Goal: Find specific page/section: Find specific page/section

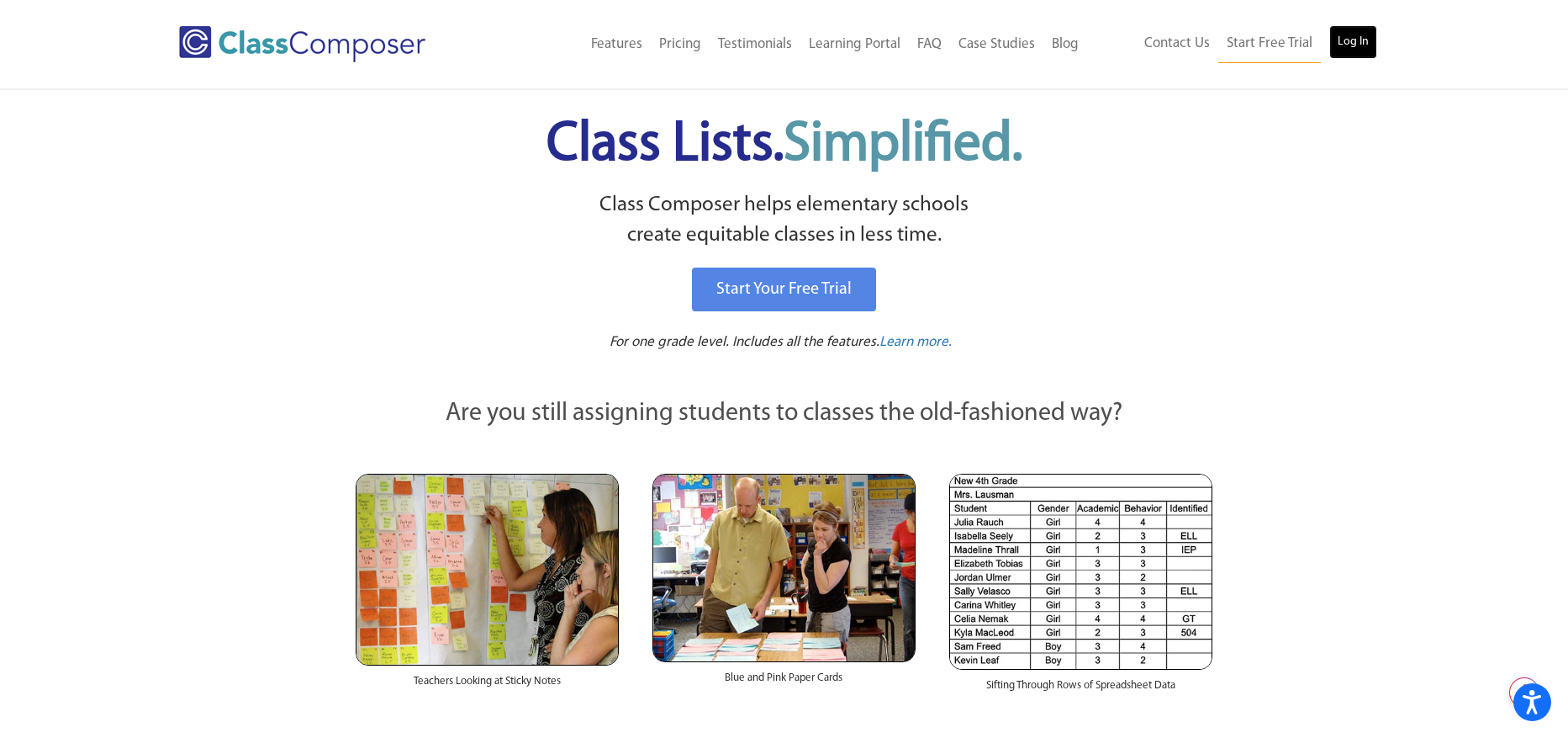
click at [1363, 42] on link "Log In" at bounding box center [1354, 42] width 48 height 33
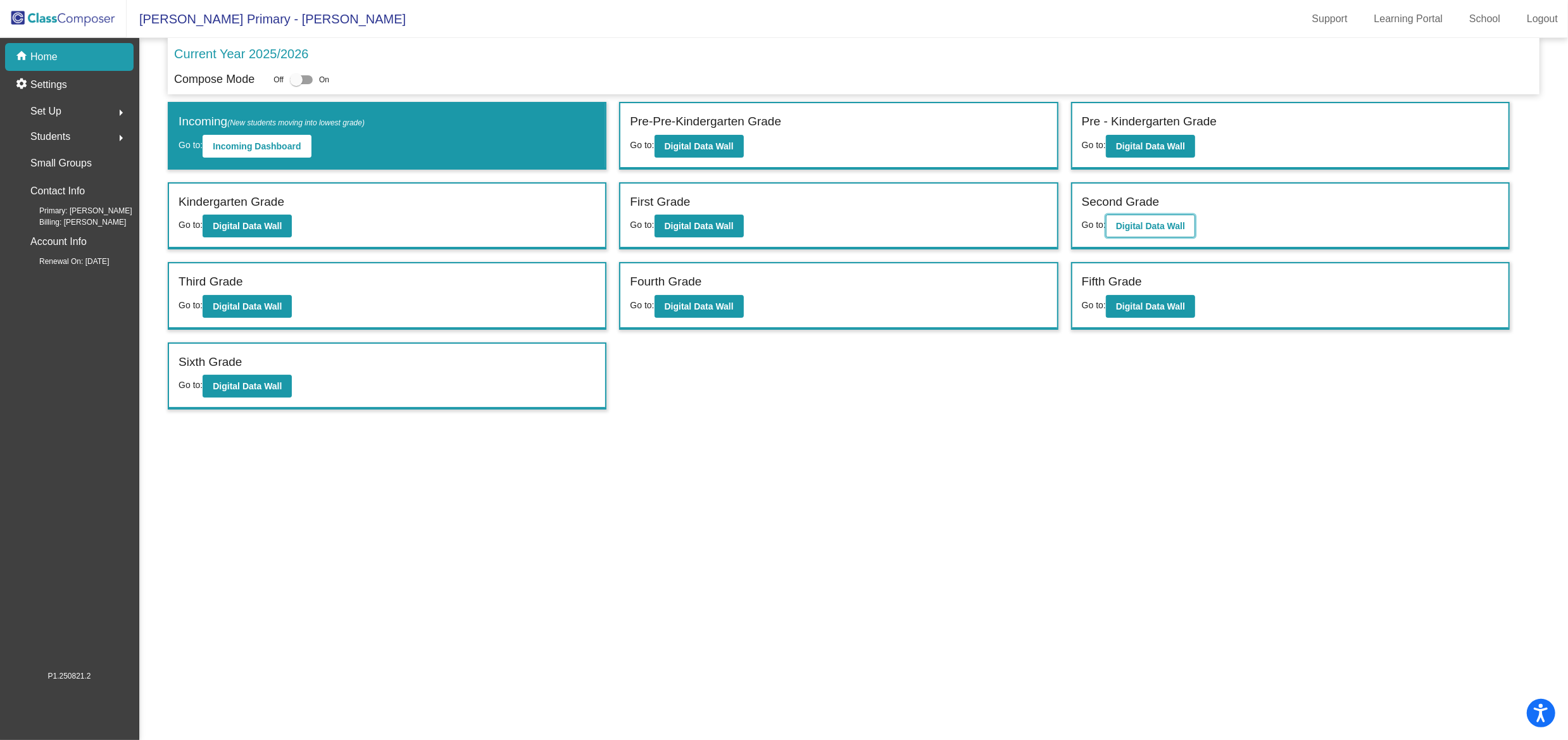
click at [1152, 221] on b "Digital Data Wall" at bounding box center [1150, 226] width 69 height 10
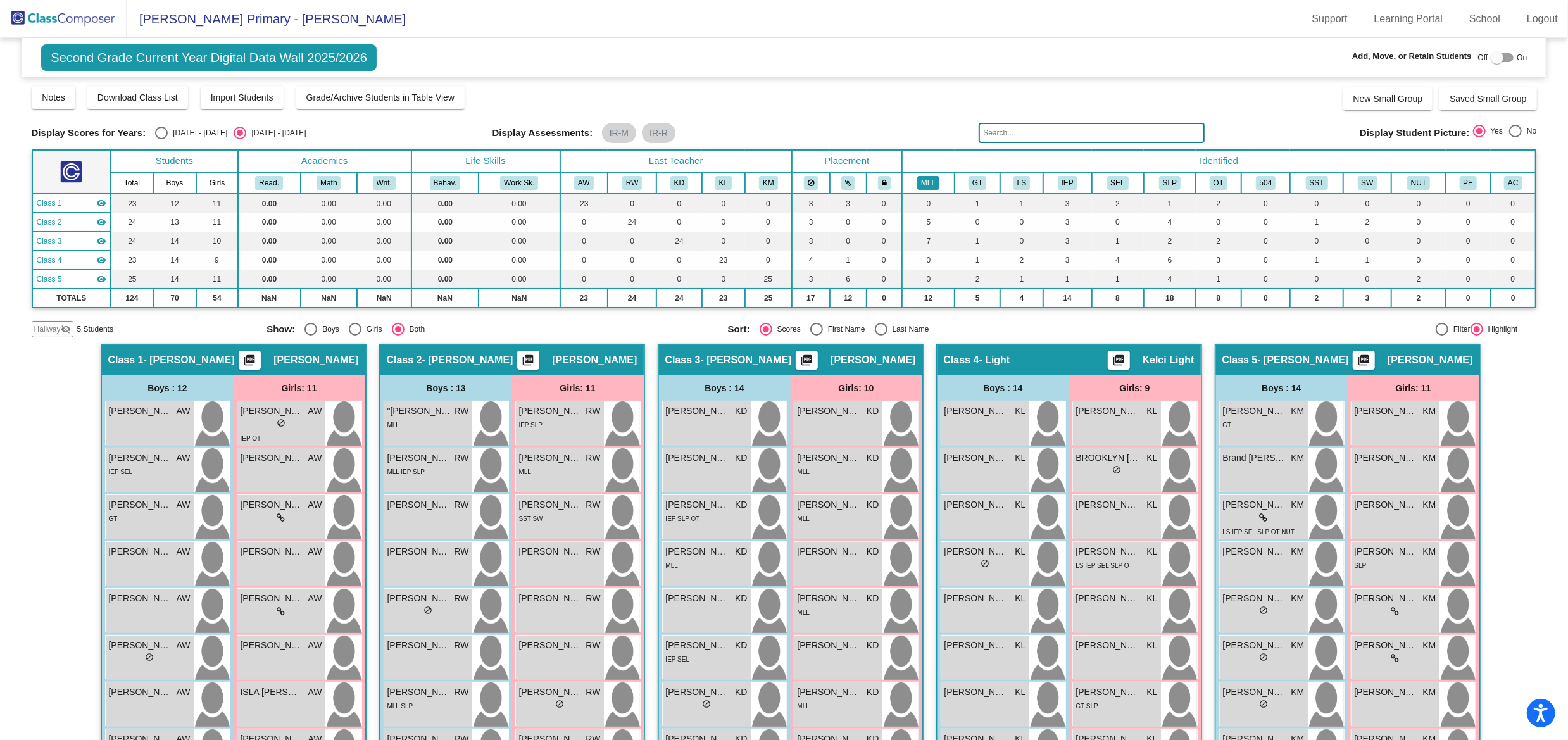
click at [919, 185] on button "MLL" at bounding box center [929, 183] width 22 height 14
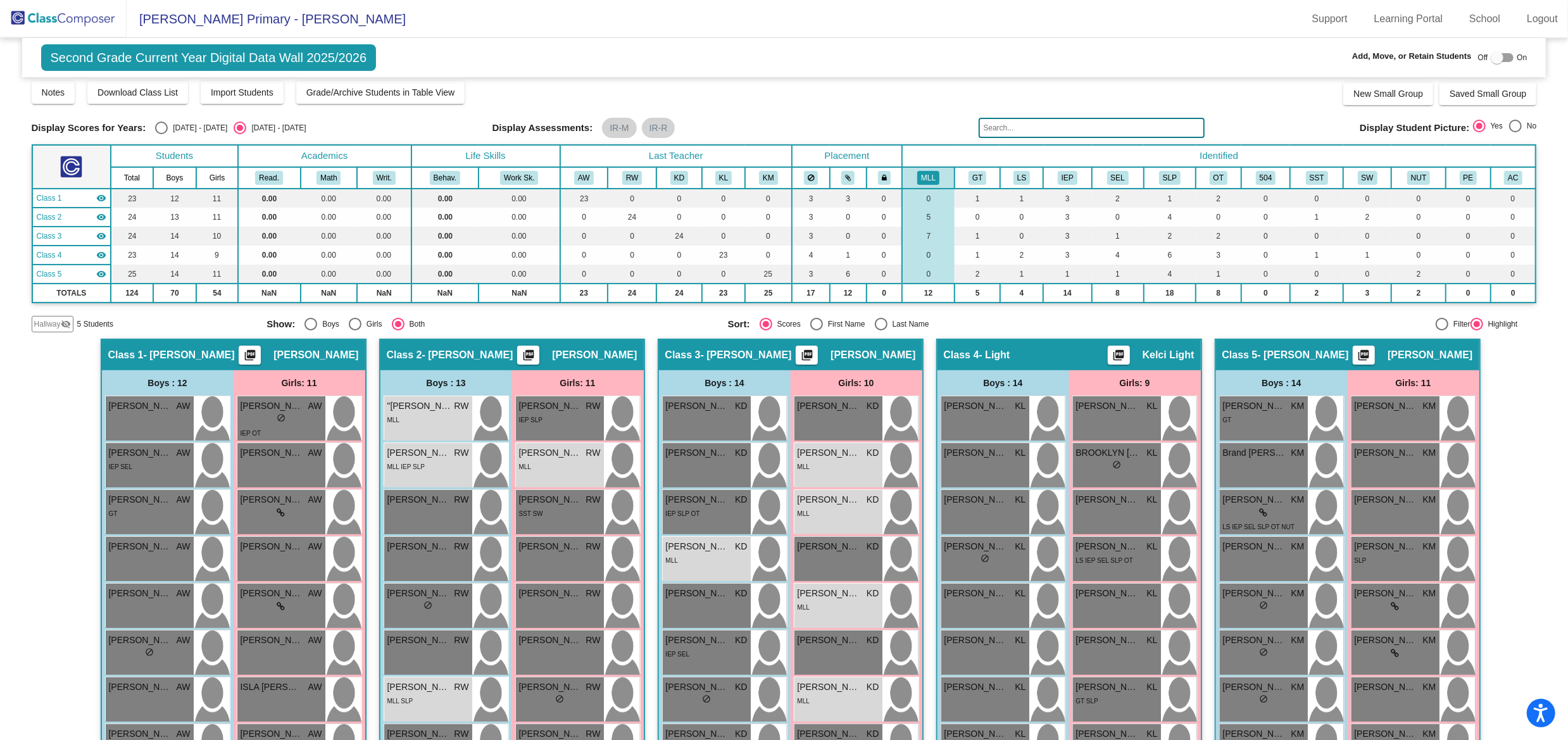
scroll to position [3, 0]
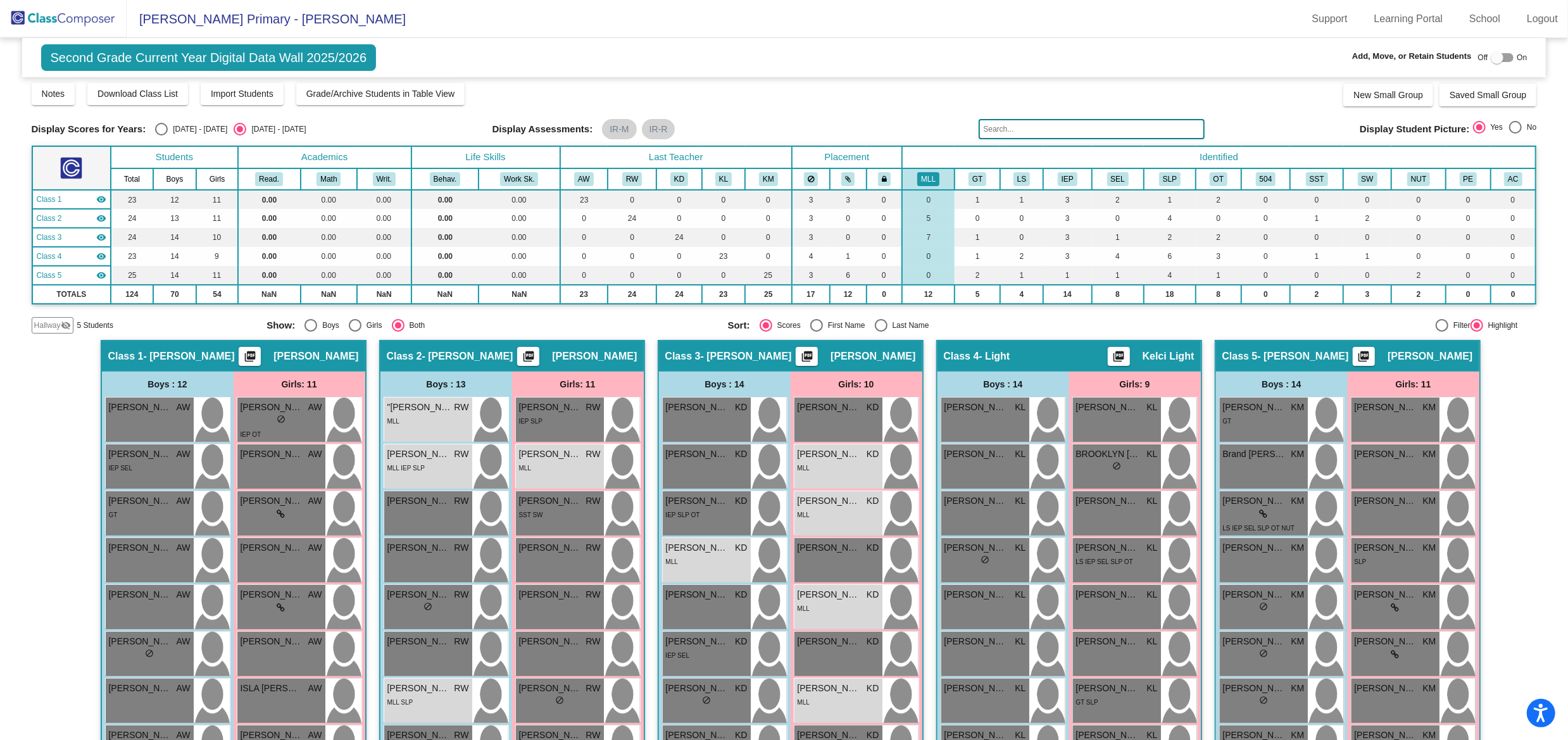
click at [59, 17] on img at bounding box center [63, 19] width 126 height 38
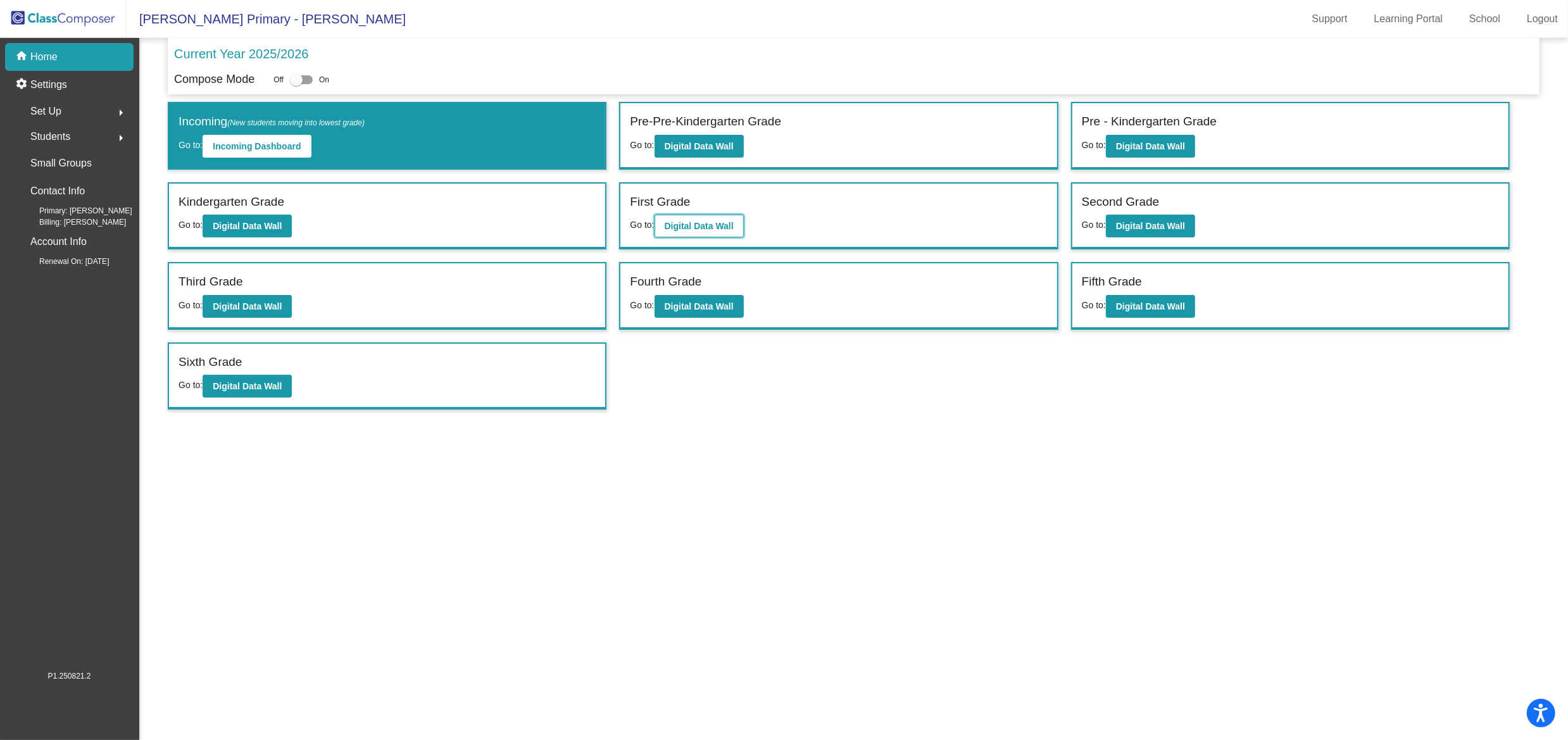
click at [678, 225] on b "Digital Data Wall" at bounding box center [699, 226] width 69 height 10
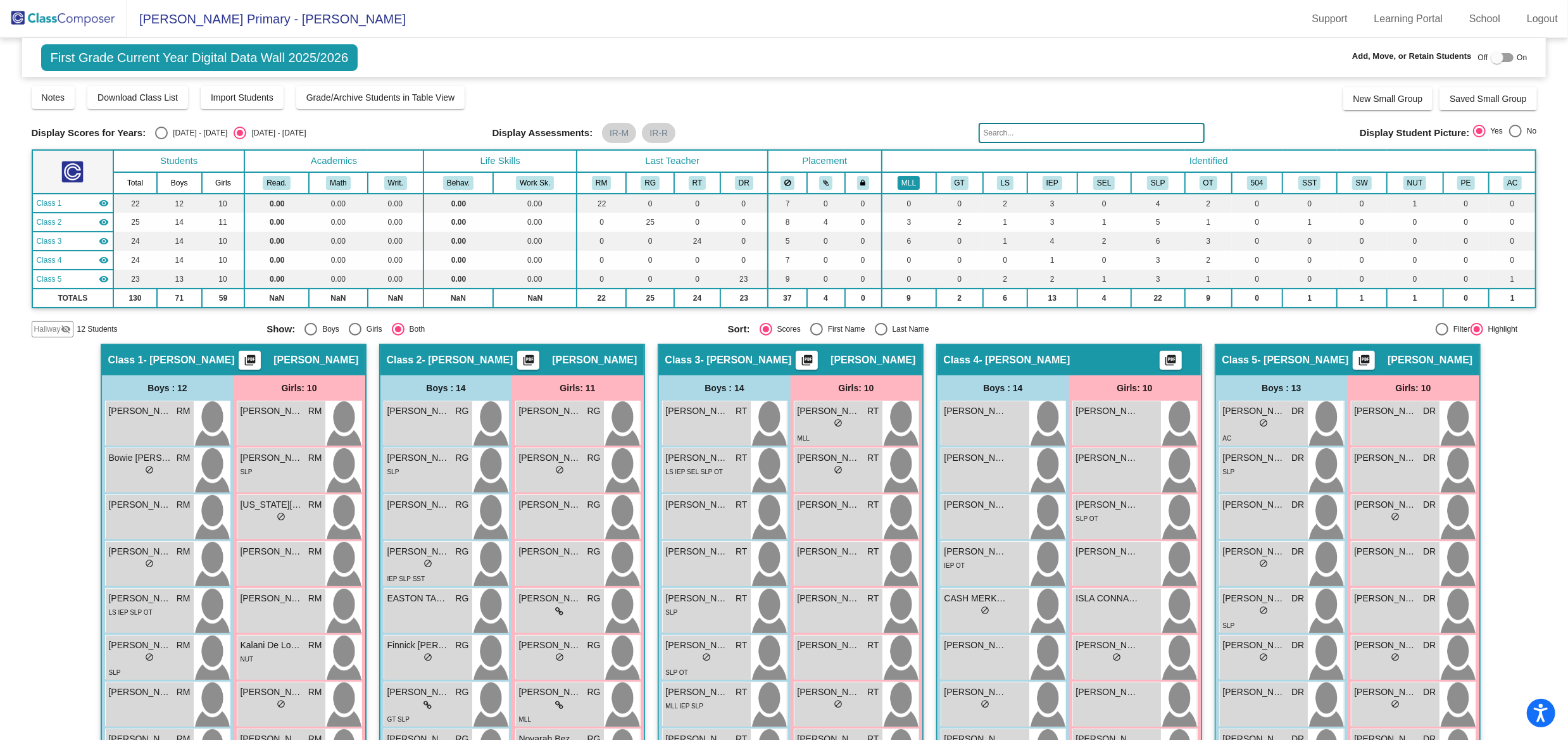
click at [899, 185] on button "MLL" at bounding box center [908, 183] width 22 height 14
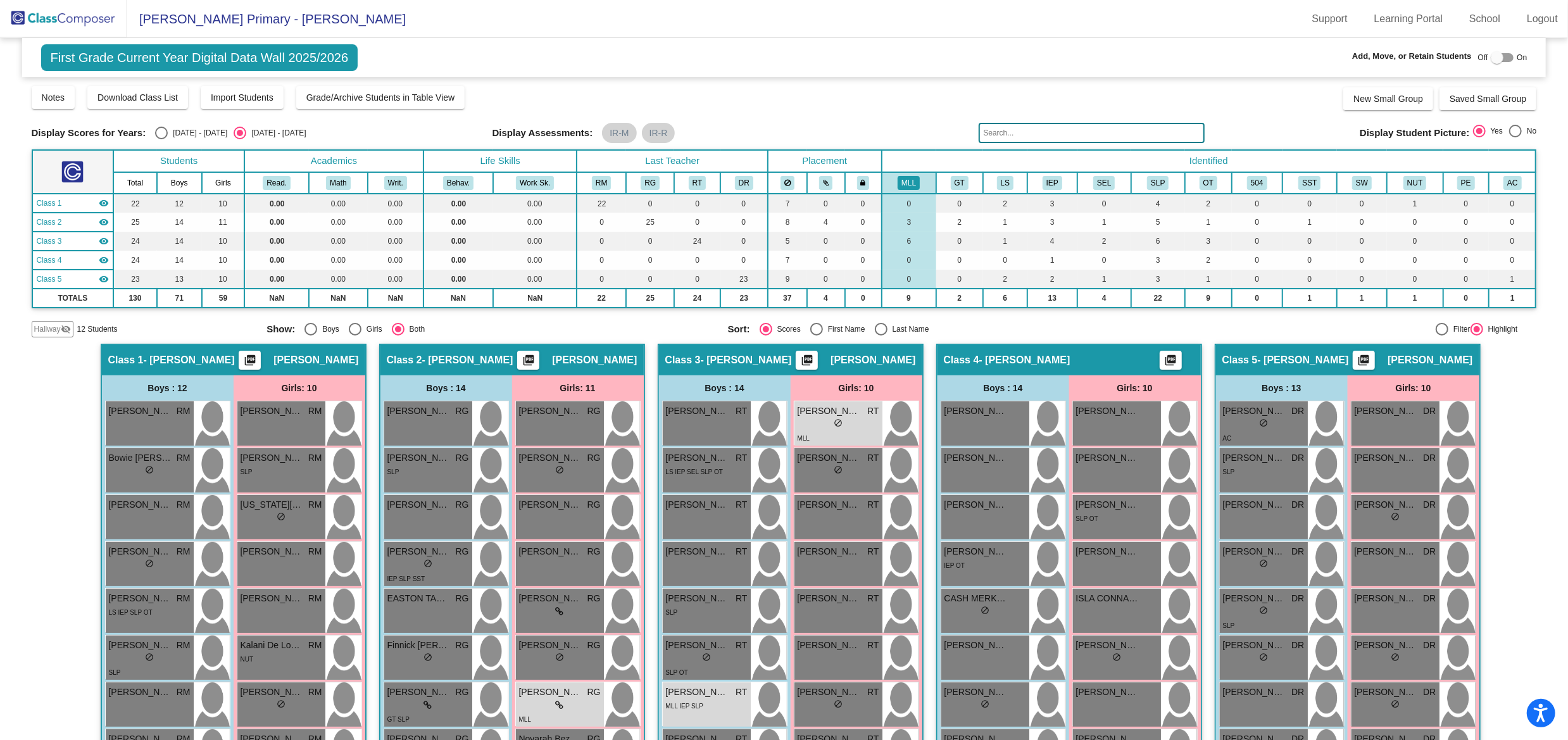
click at [61, 16] on img at bounding box center [63, 19] width 126 height 38
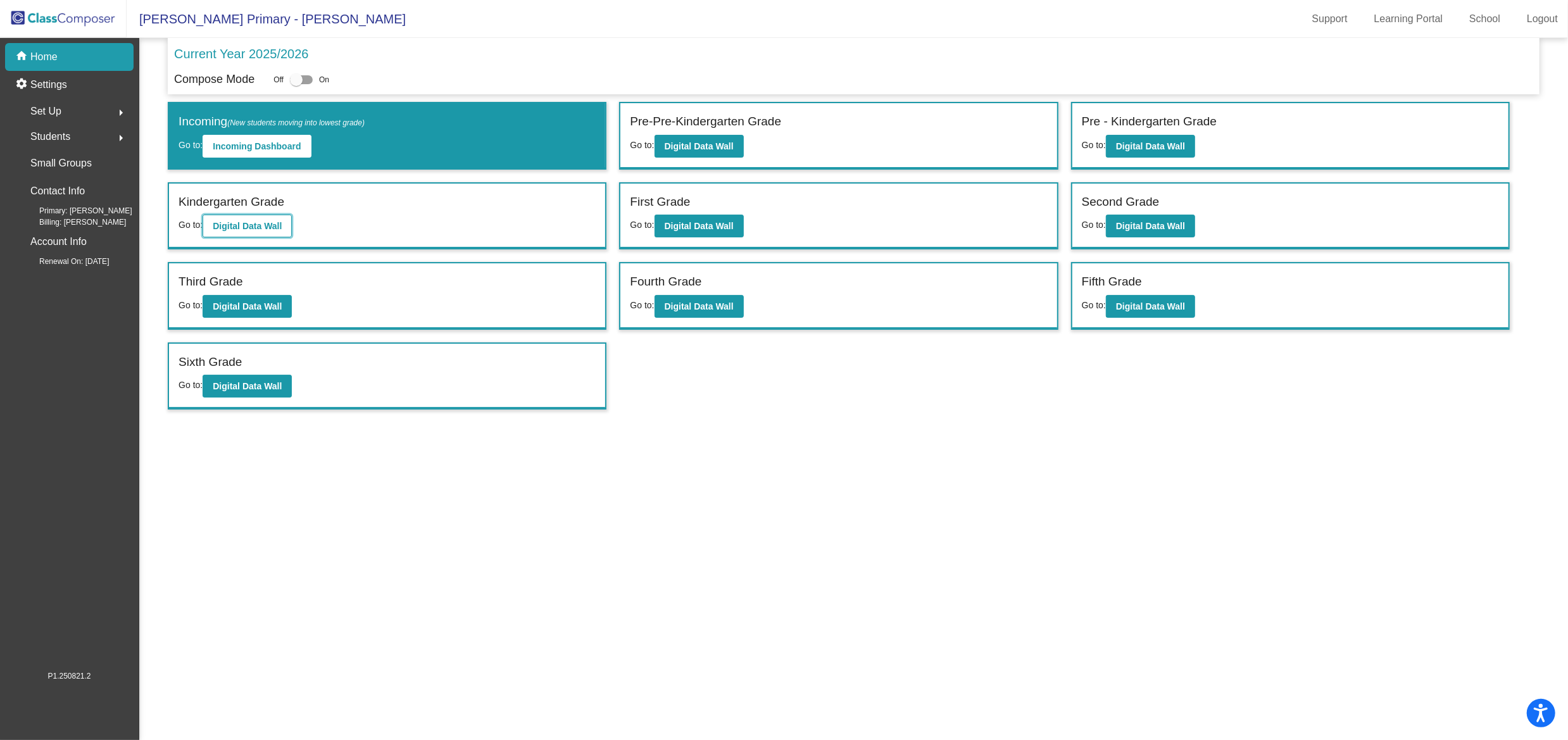
click at [250, 223] on b "Digital Data Wall" at bounding box center [247, 226] width 69 height 10
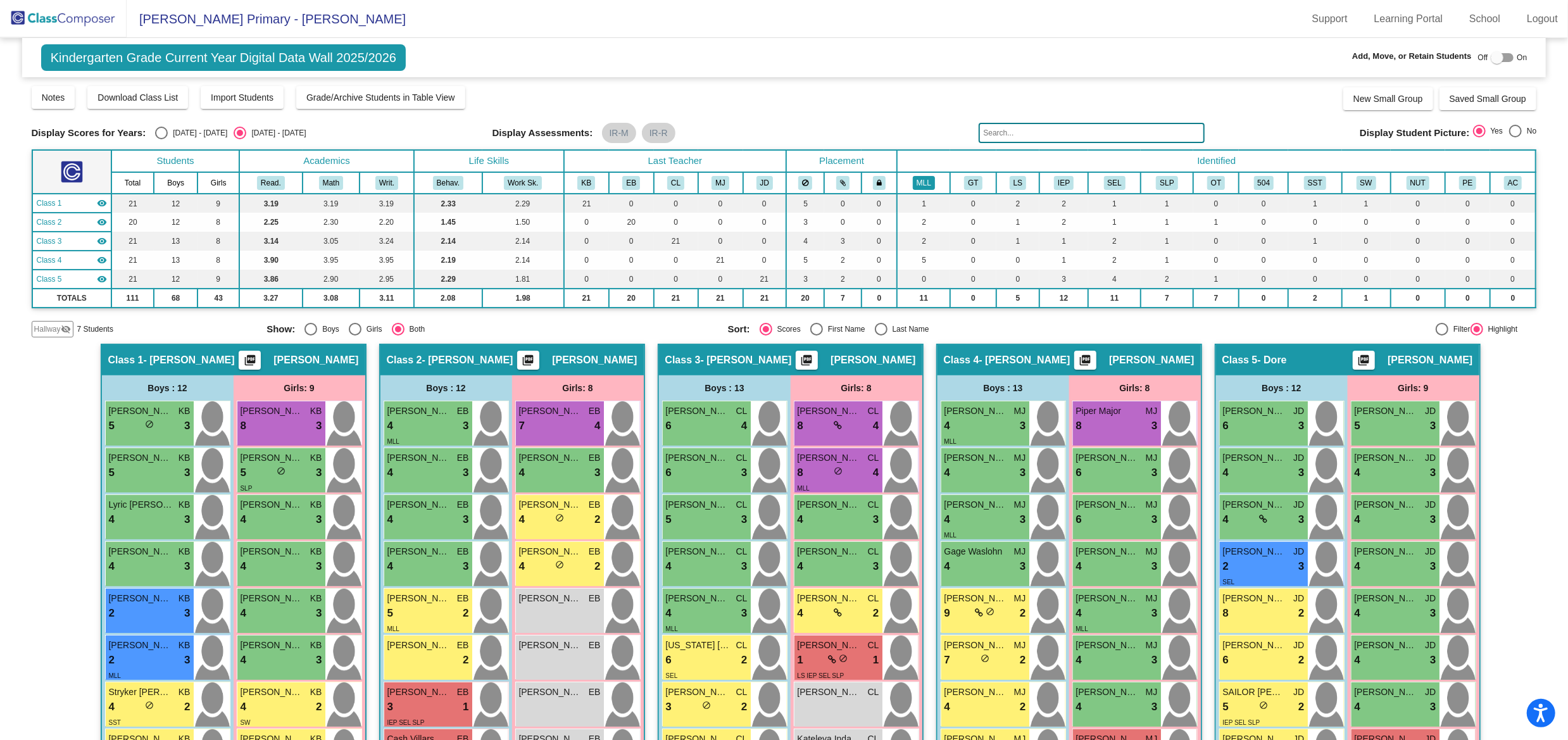
click at [920, 179] on button "MLL" at bounding box center [924, 183] width 22 height 14
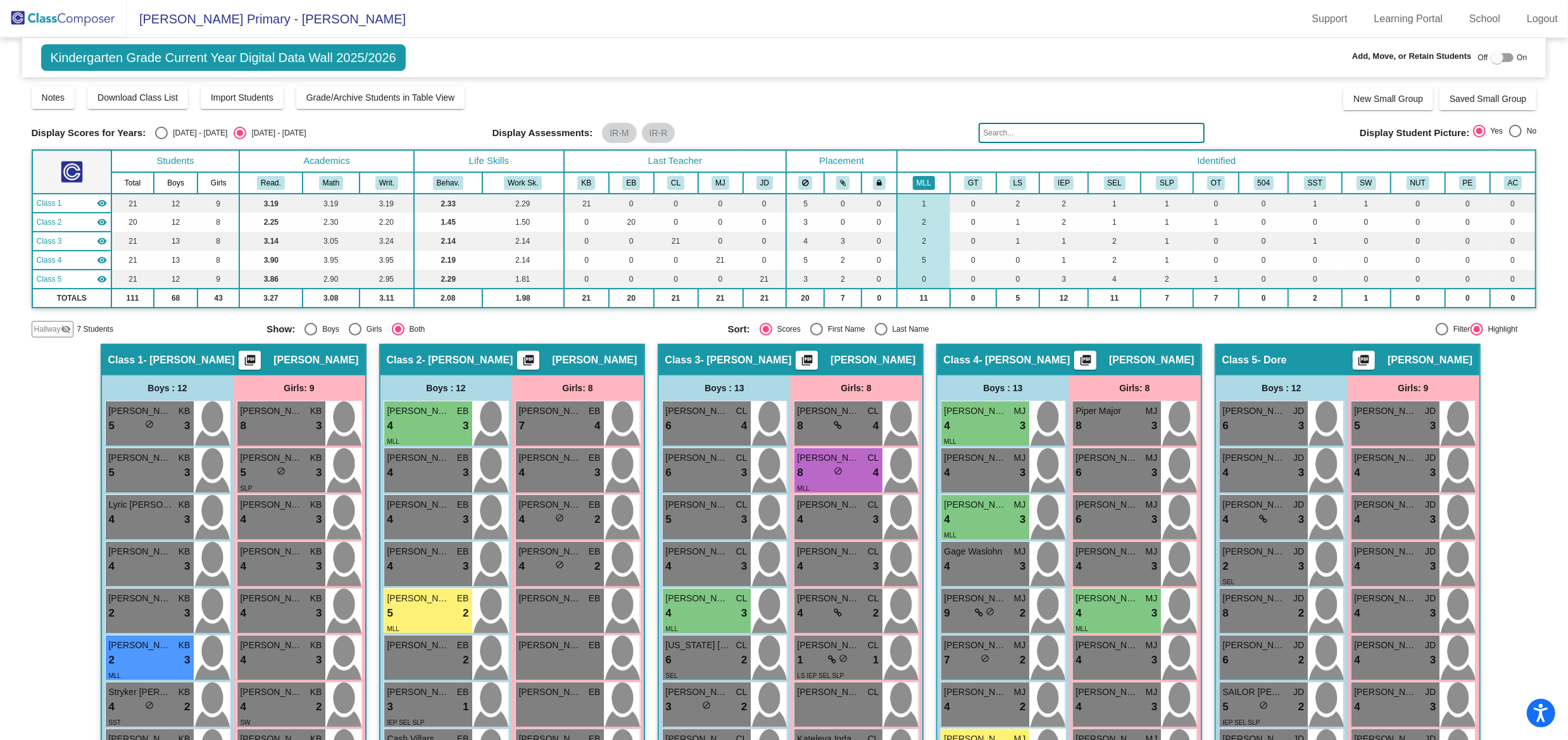
click at [920, 179] on button "MLL" at bounding box center [924, 183] width 22 height 14
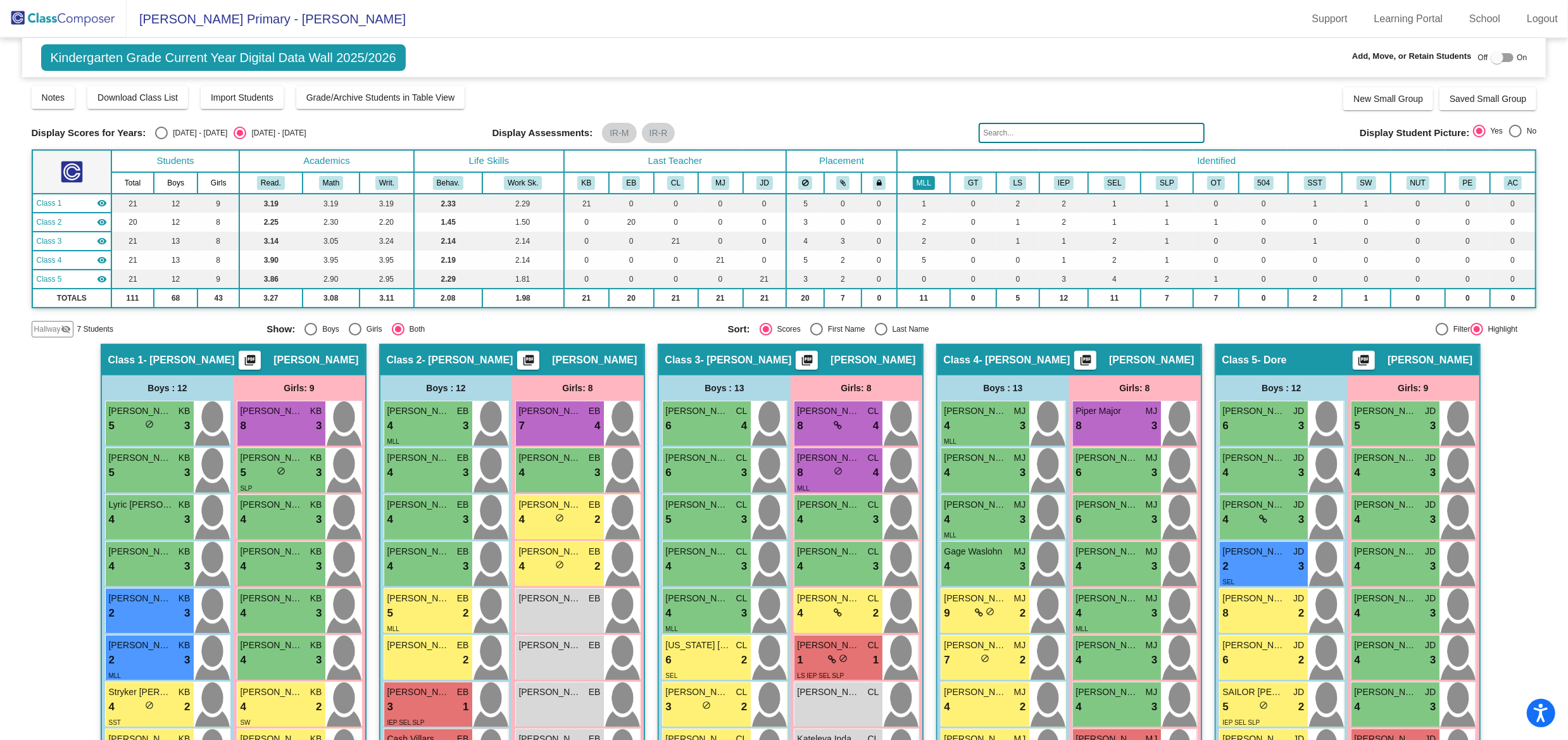
click at [920, 179] on button "MLL" at bounding box center [924, 183] width 22 height 14
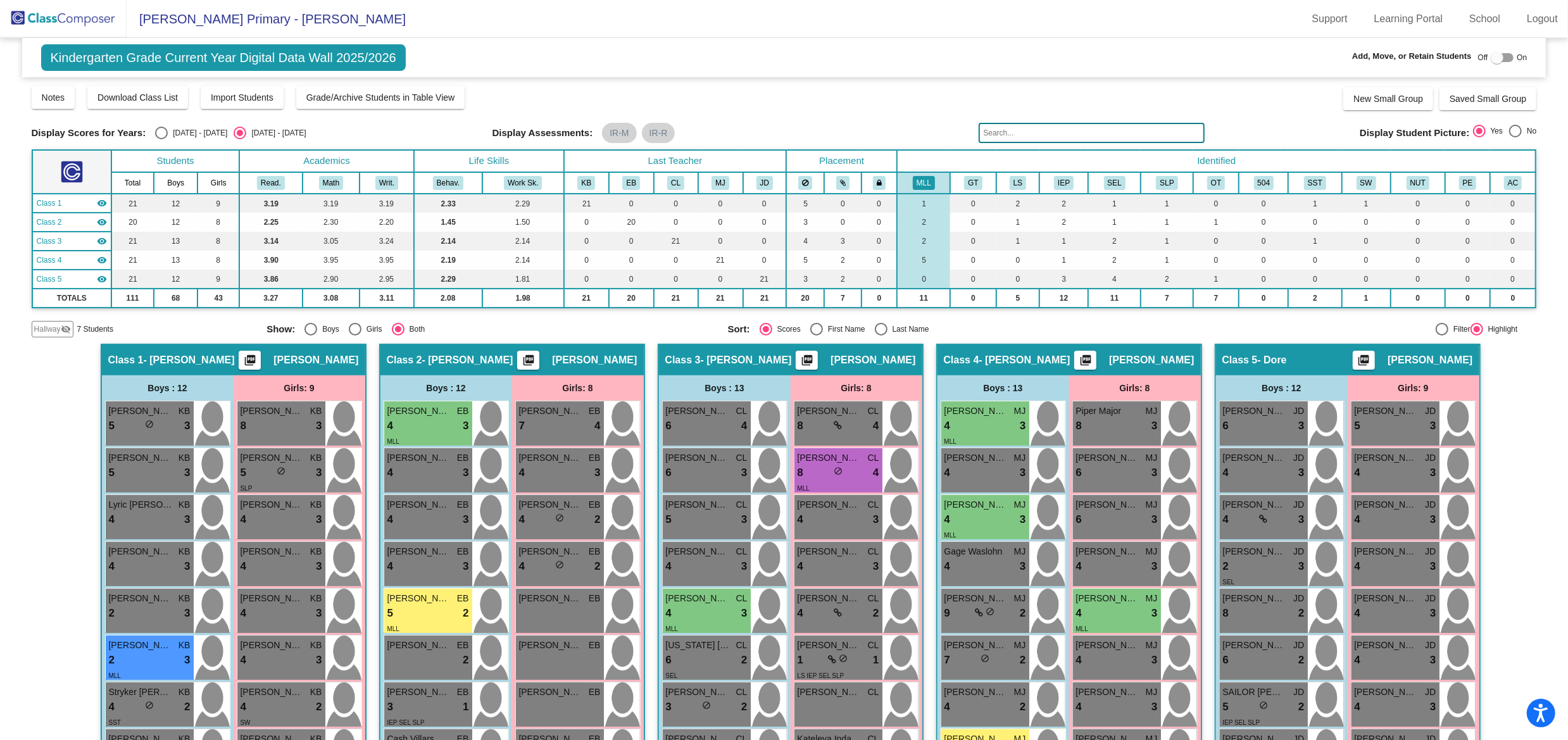
click at [83, 13] on img at bounding box center [63, 19] width 126 height 38
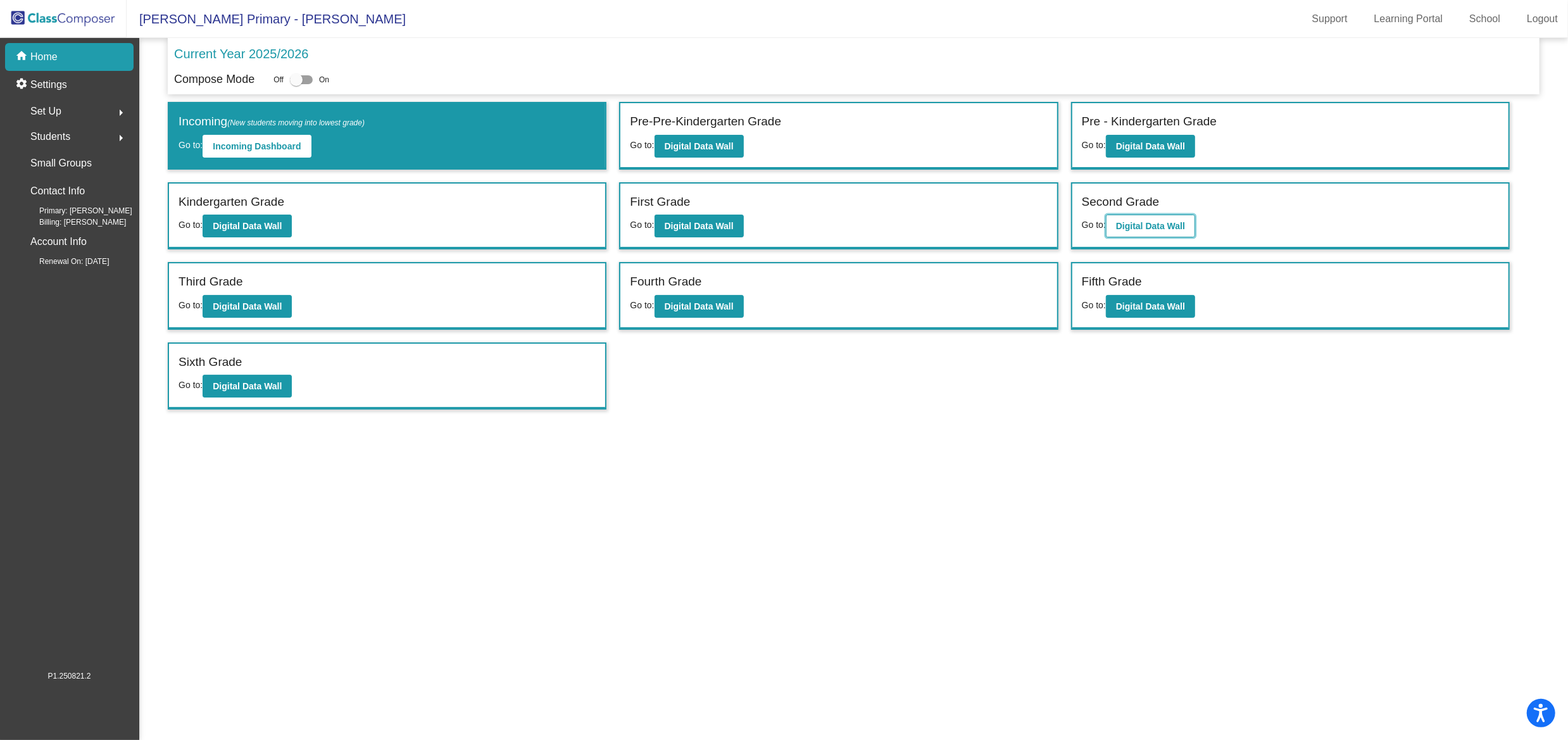
click at [1144, 224] on b "Digital Data Wall" at bounding box center [1150, 226] width 69 height 10
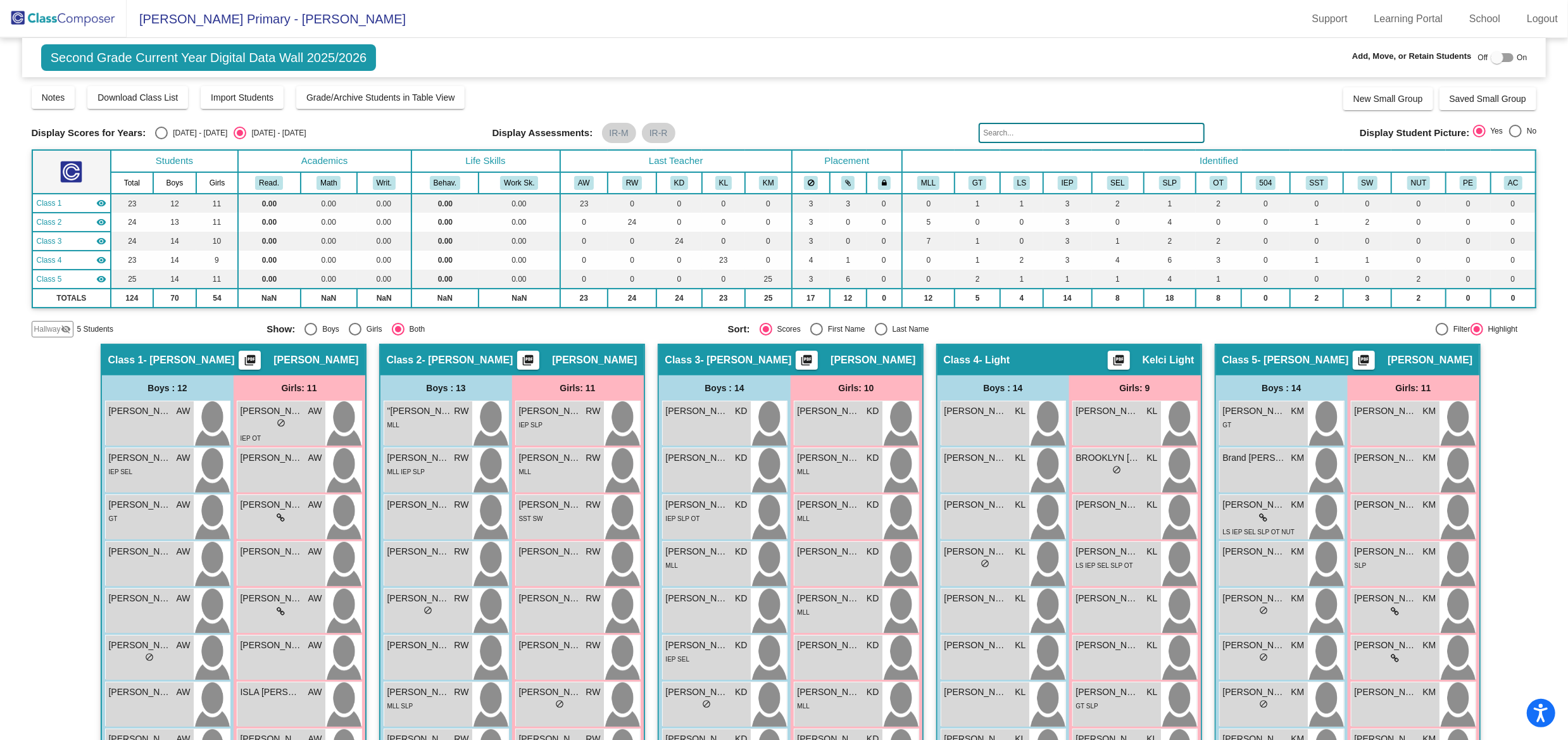
click at [921, 189] on th "MLL" at bounding box center [929, 183] width 53 height 22
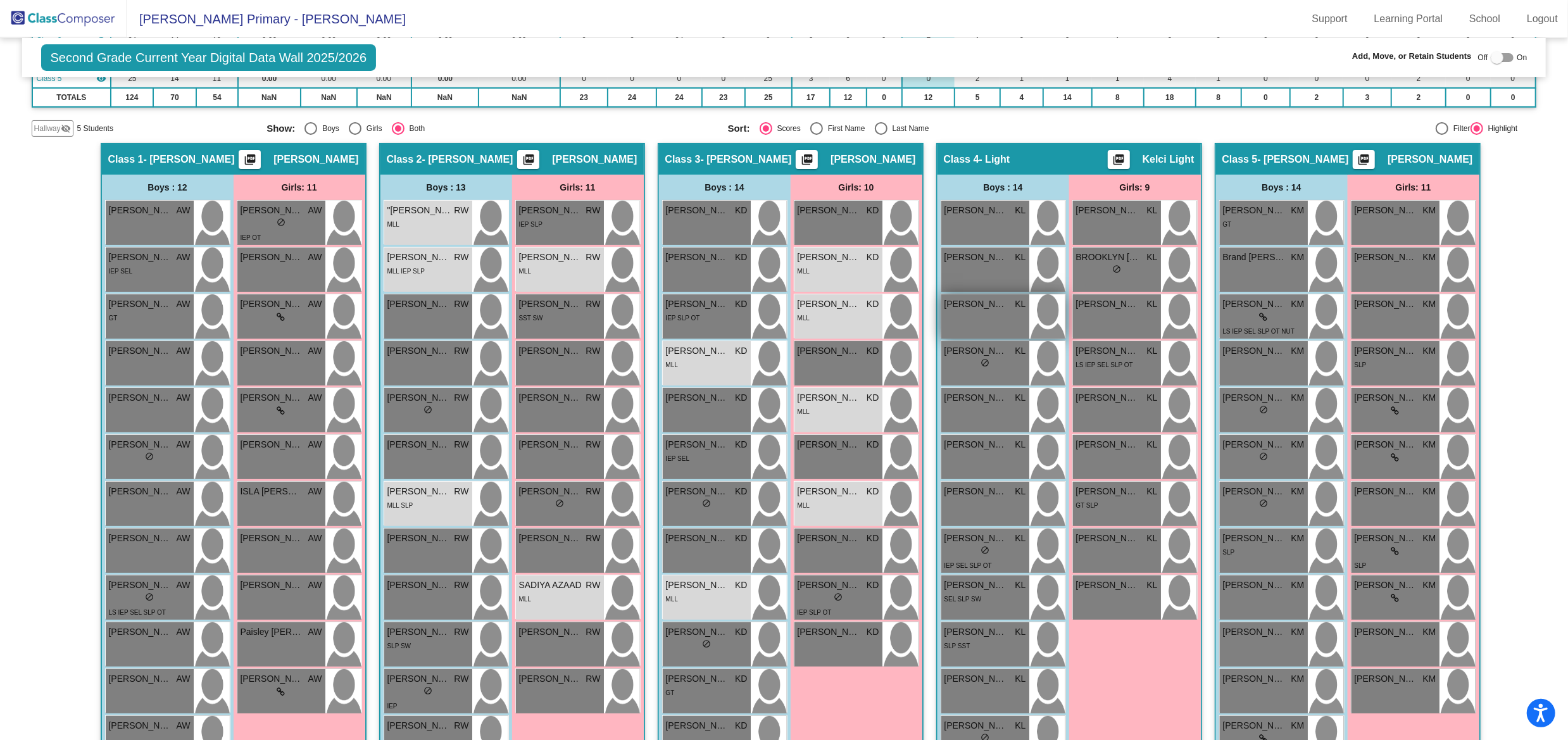
scroll to position [196, 0]
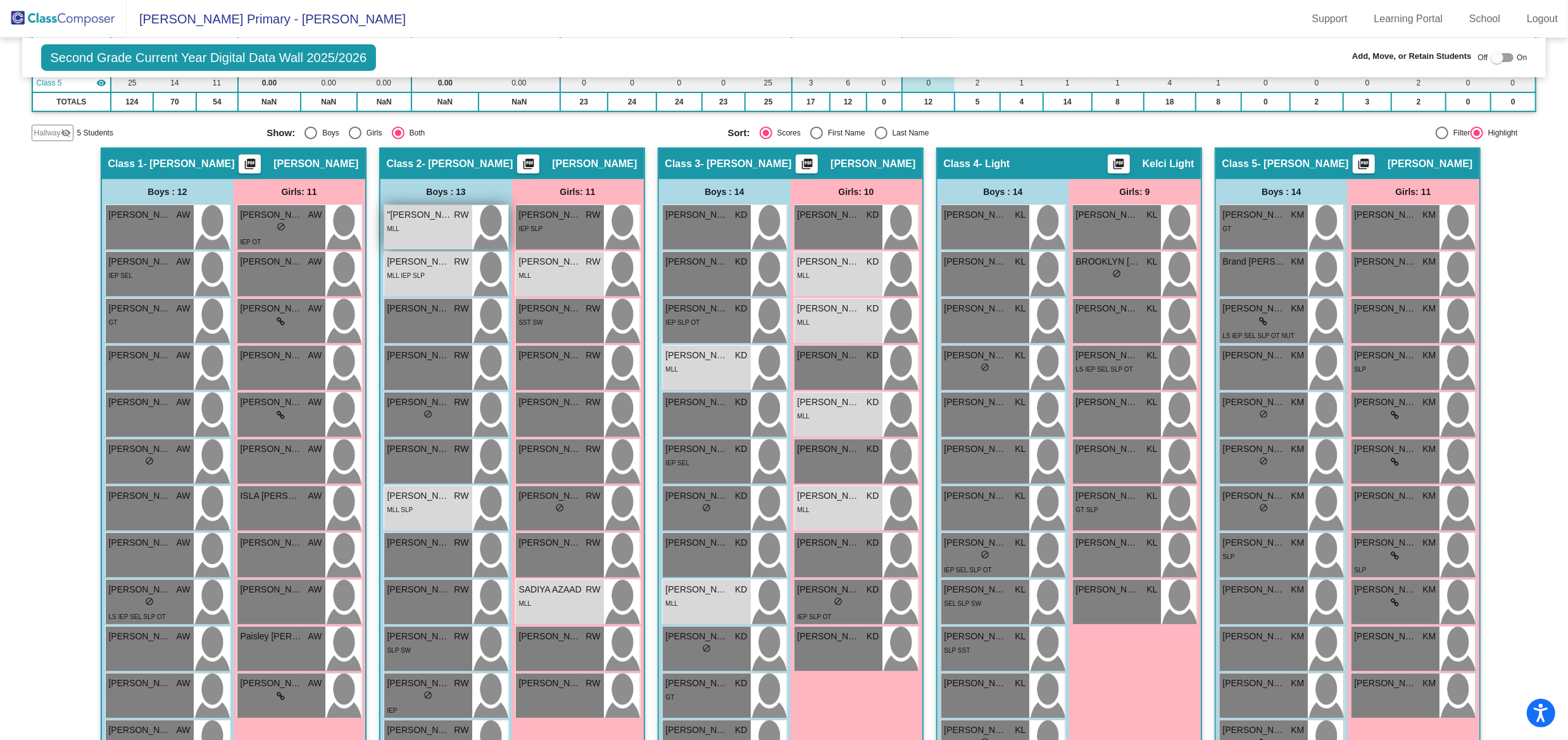
click at [416, 222] on div "MLL" at bounding box center [427, 228] width 81 height 13
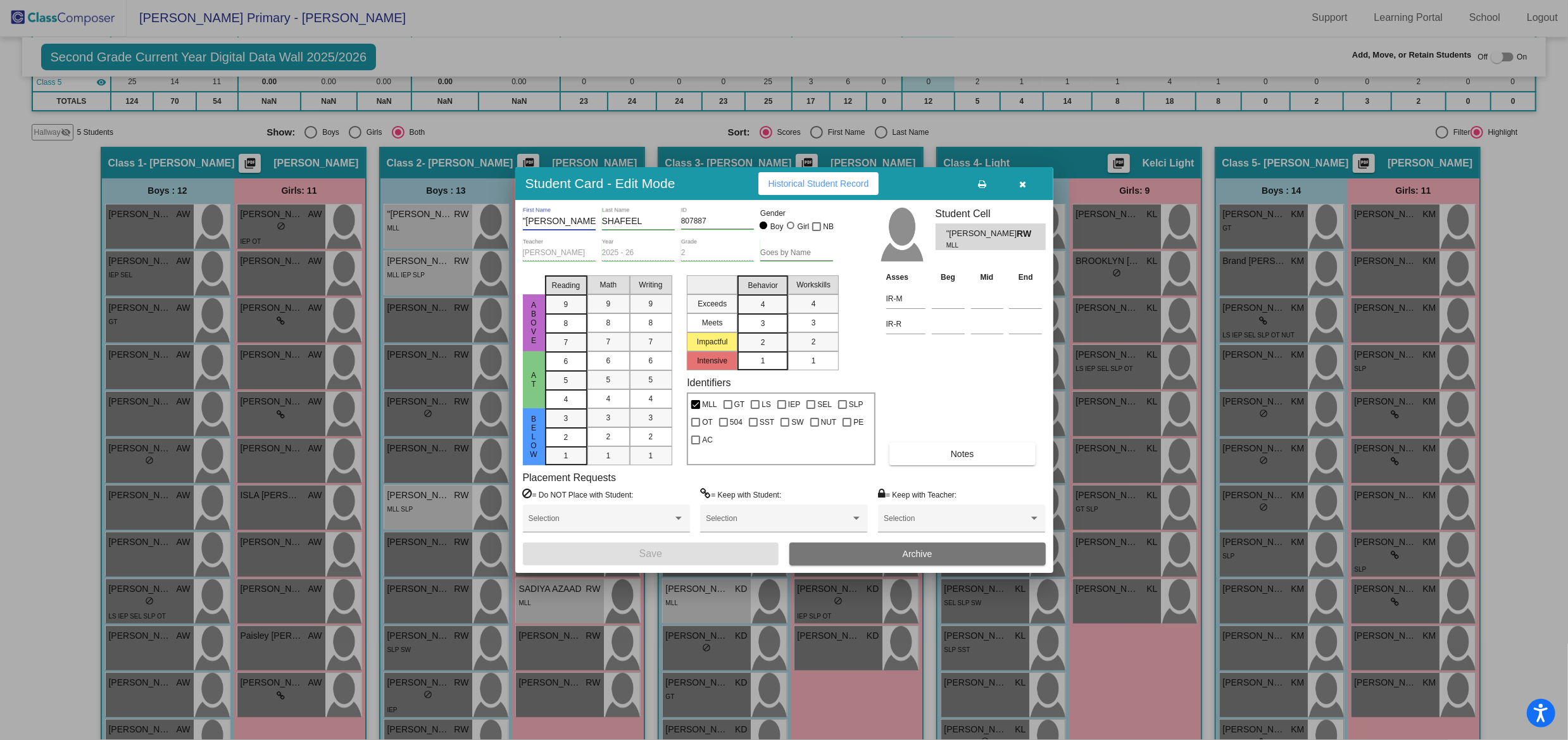
click at [585, 219] on input ""MOHAMMED ""AYMAN"""" at bounding box center [559, 221] width 73 height 10
click at [1031, 183] on button "button" at bounding box center [1022, 183] width 40 height 23
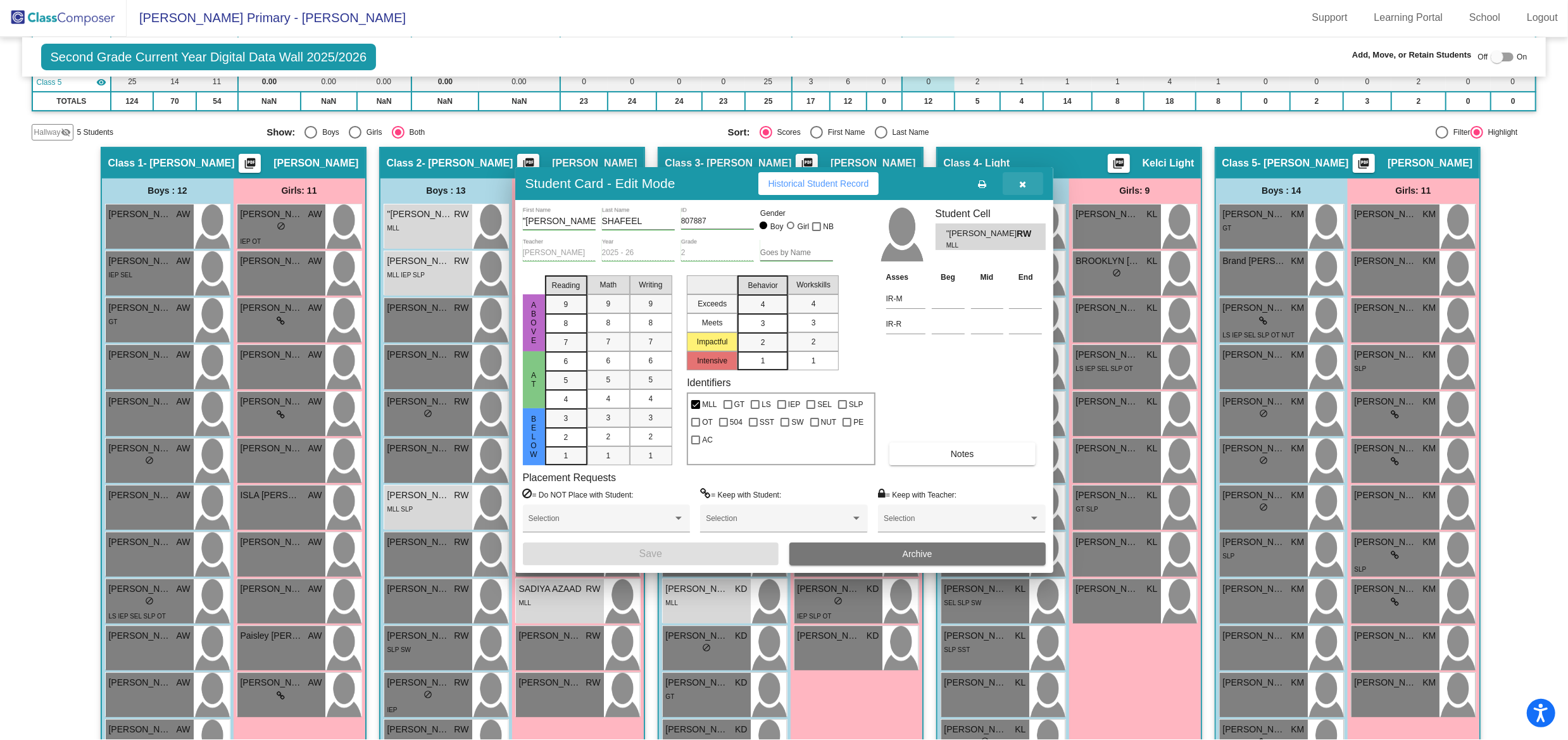
scroll to position [1, 0]
